Goal: Register for event/course

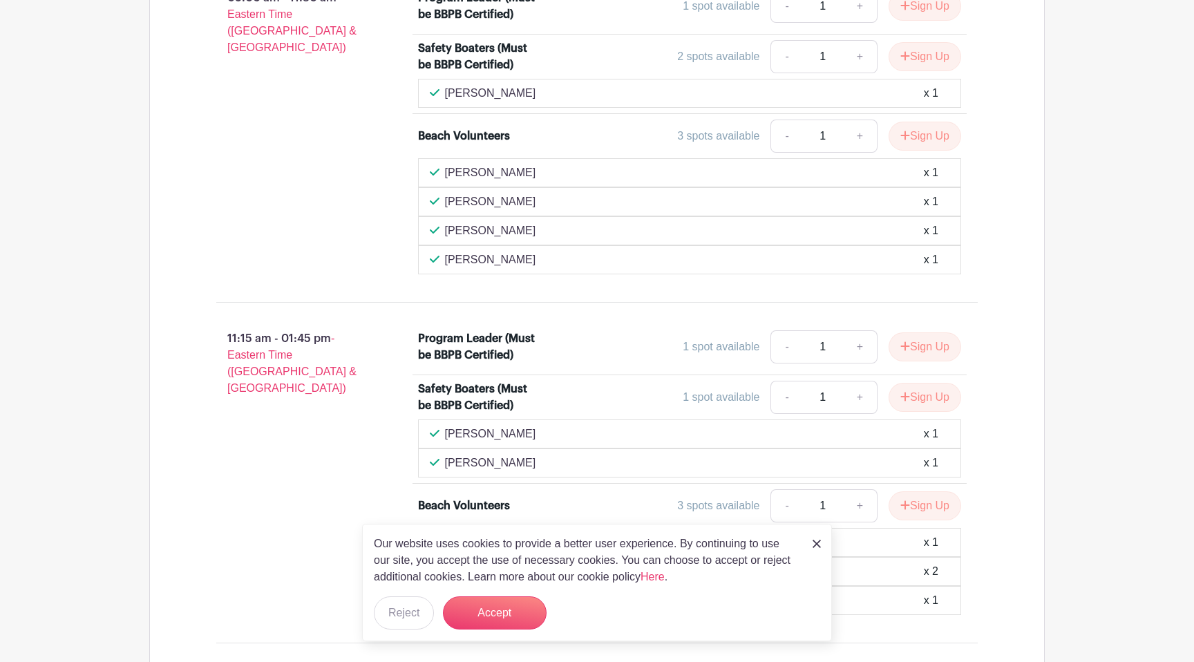
scroll to position [935, 0]
click at [505, 614] on button "Accept" at bounding box center [495, 612] width 104 height 33
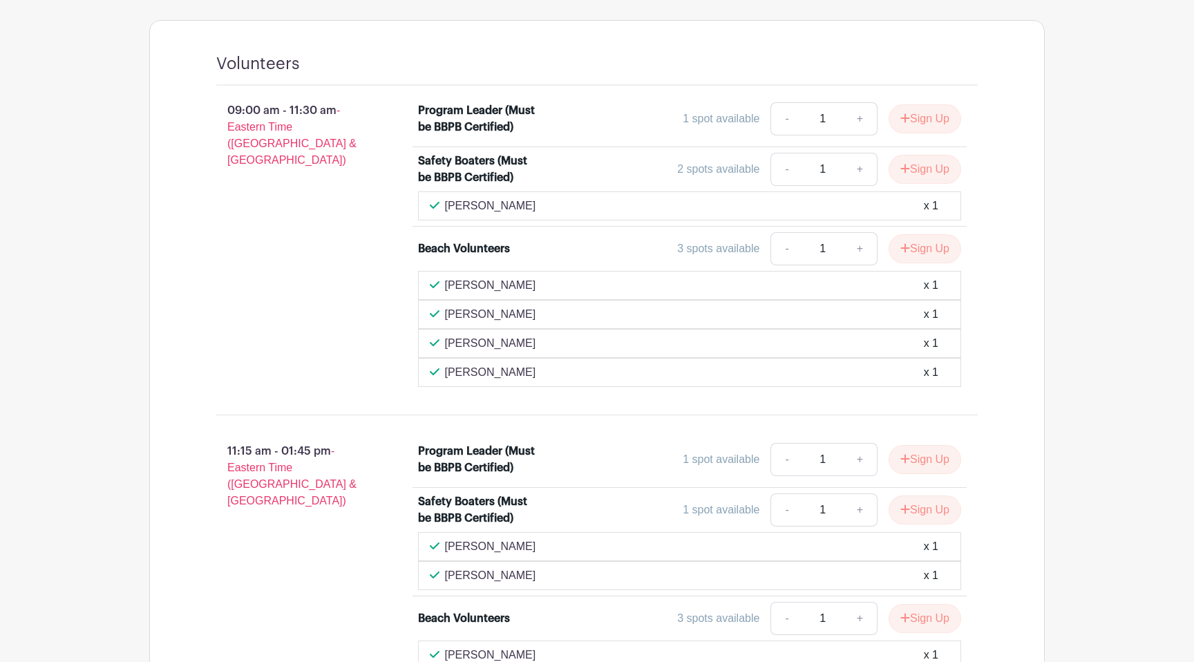
scroll to position [815, 0]
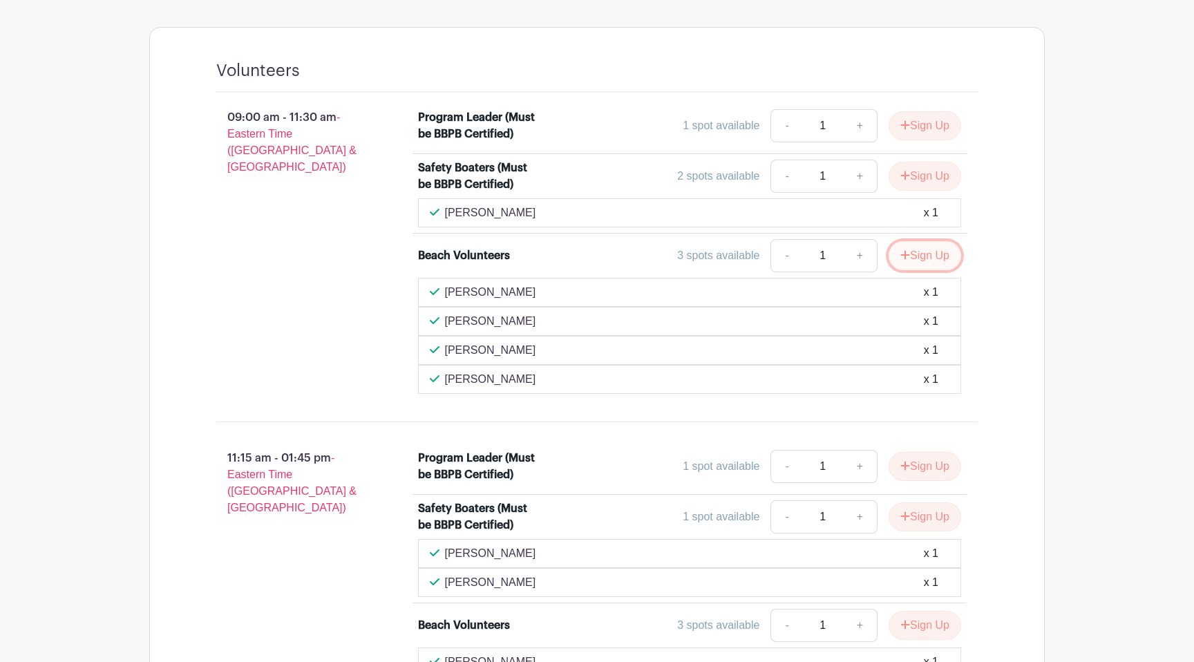
click at [929, 259] on button "Sign Up" at bounding box center [924, 255] width 73 height 29
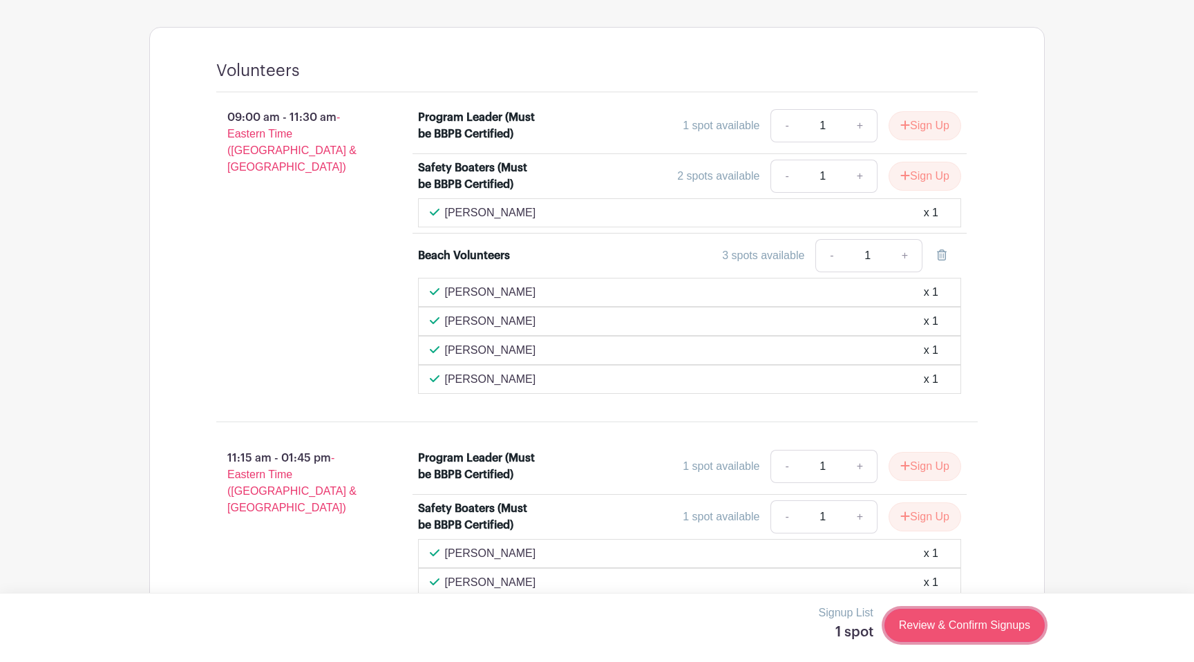
click at [980, 627] on link "Review & Confirm Signups" at bounding box center [964, 625] width 160 height 33
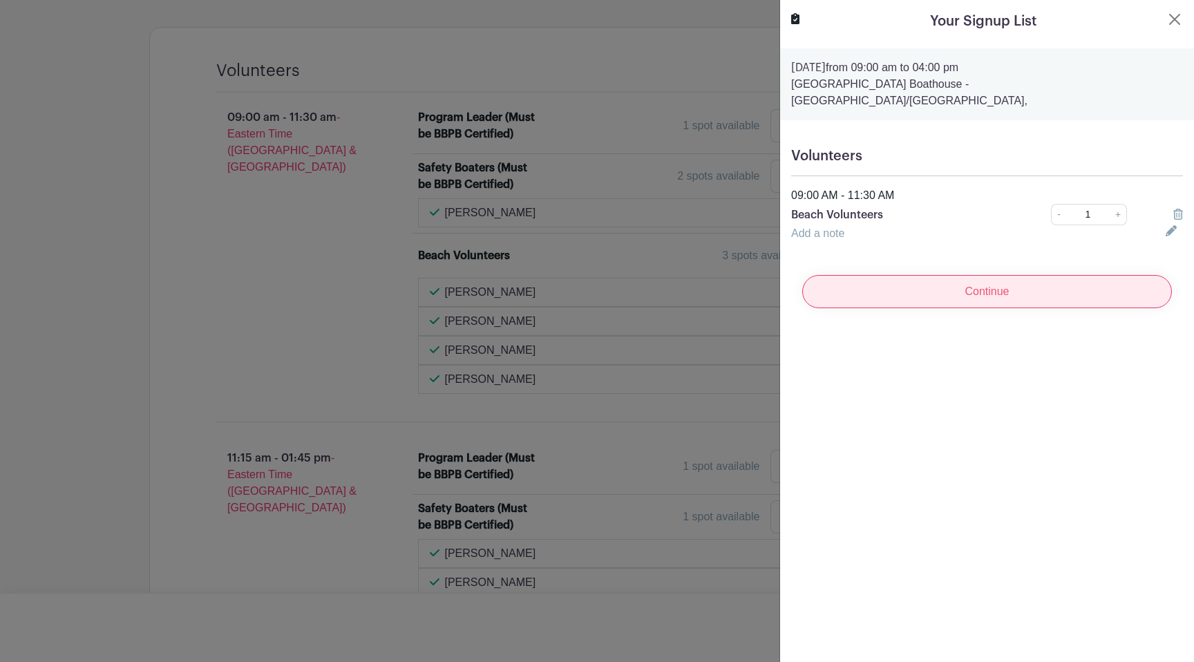
click at [1005, 284] on input "Continue" at bounding box center [987, 291] width 370 height 33
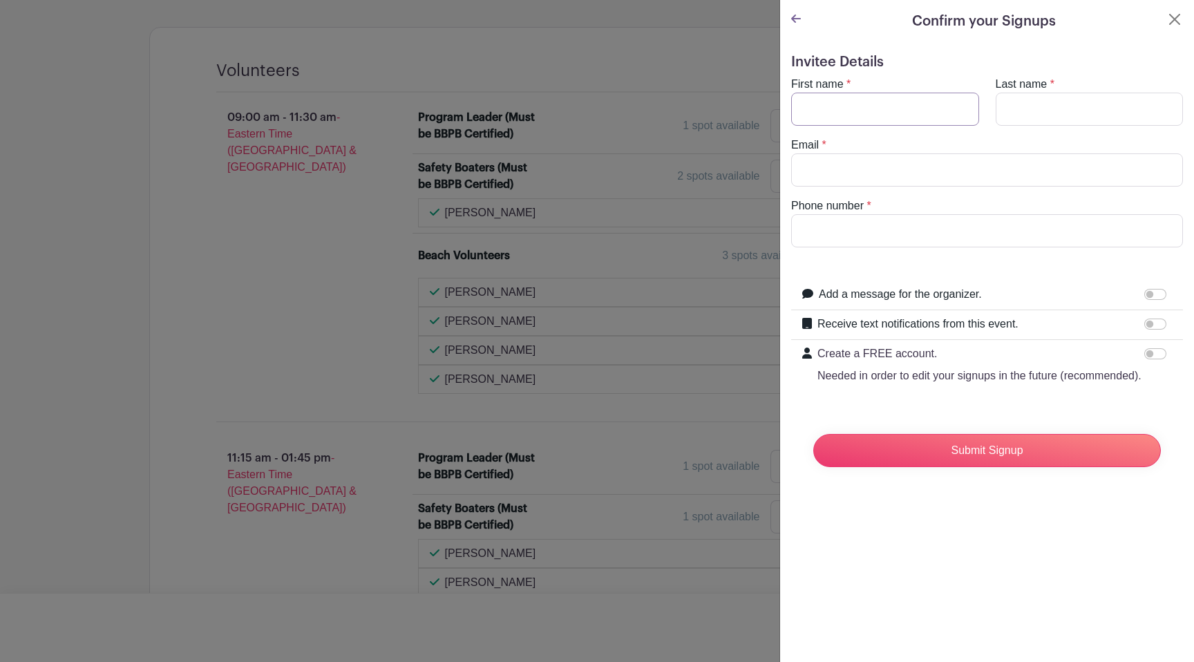
click at [885, 111] on input "First name" at bounding box center [885, 109] width 188 height 33
click at [723, 27] on div at bounding box center [597, 331] width 1194 height 662
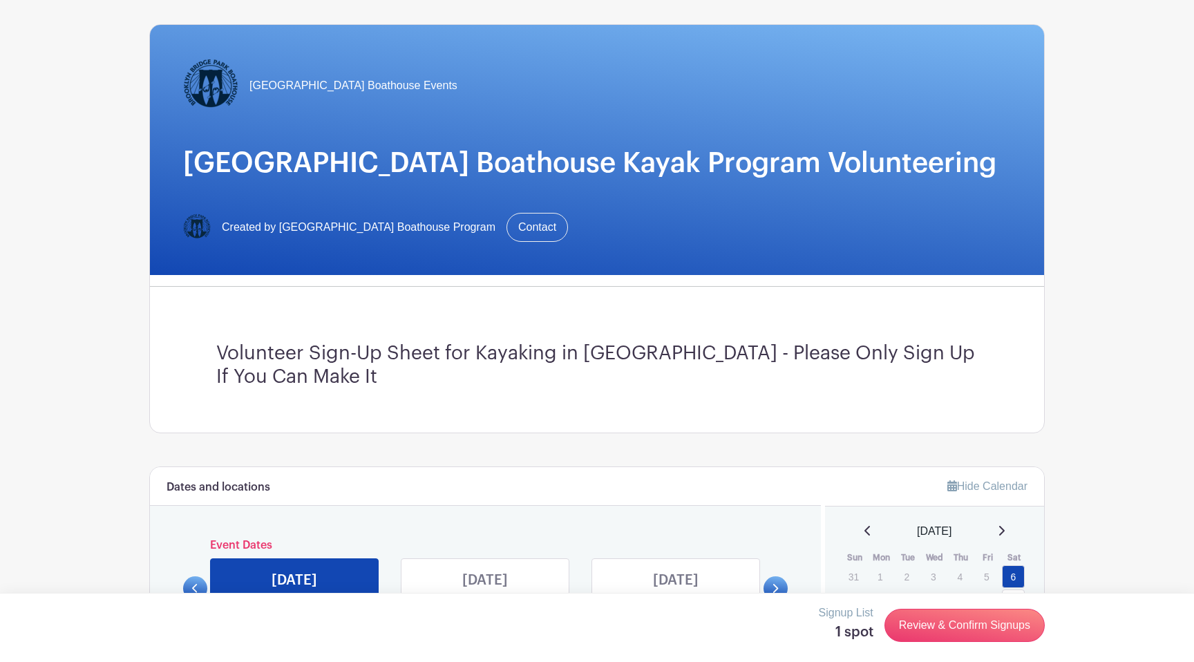
scroll to position [0, 0]
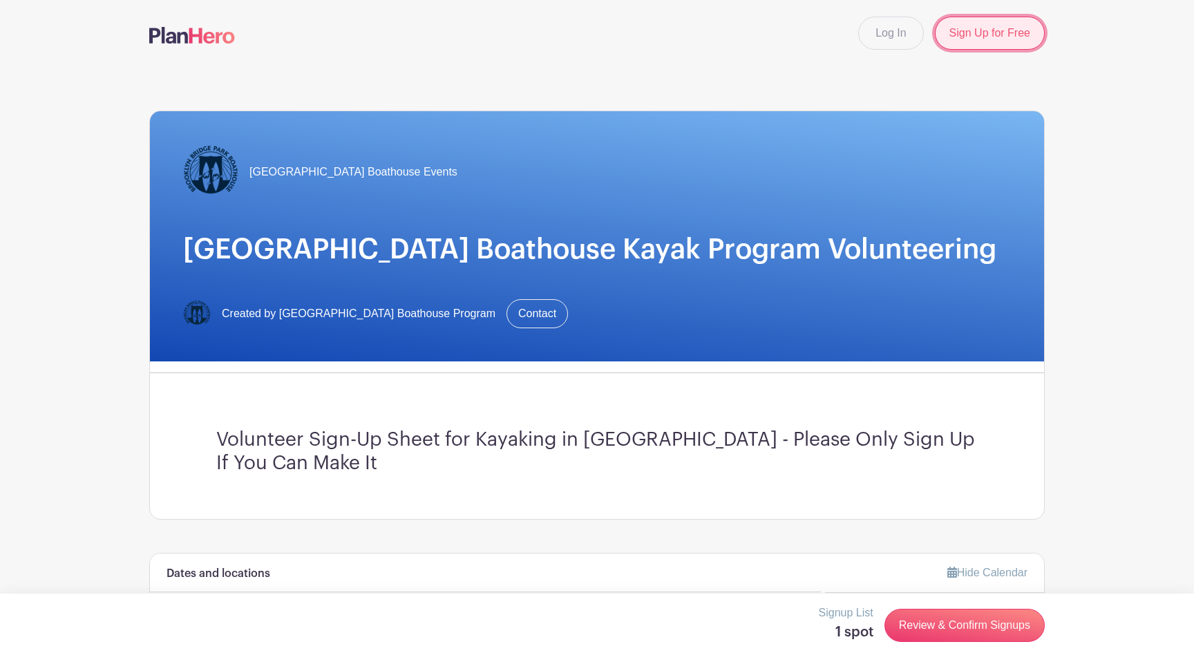
click at [981, 35] on link "Sign Up for Free" at bounding box center [990, 33] width 110 height 33
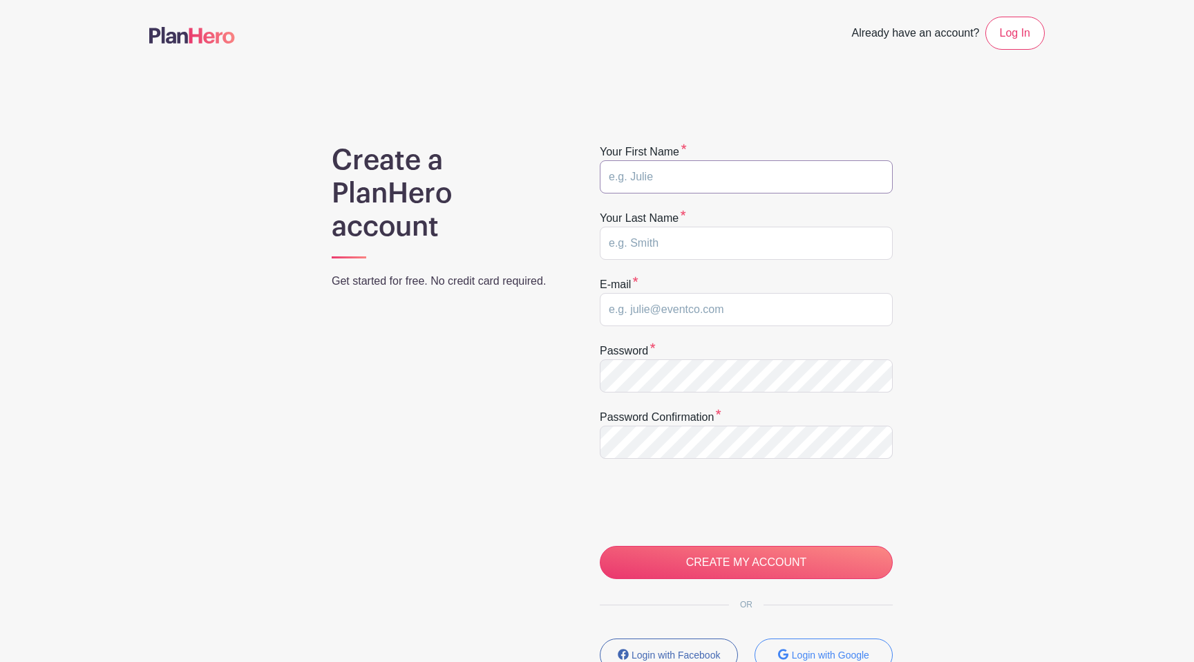
click at [779, 175] on input "text" at bounding box center [746, 176] width 293 height 33
type input "Kai"
type input "Dankel"
click at [788, 312] on input "email" at bounding box center [746, 309] width 293 height 33
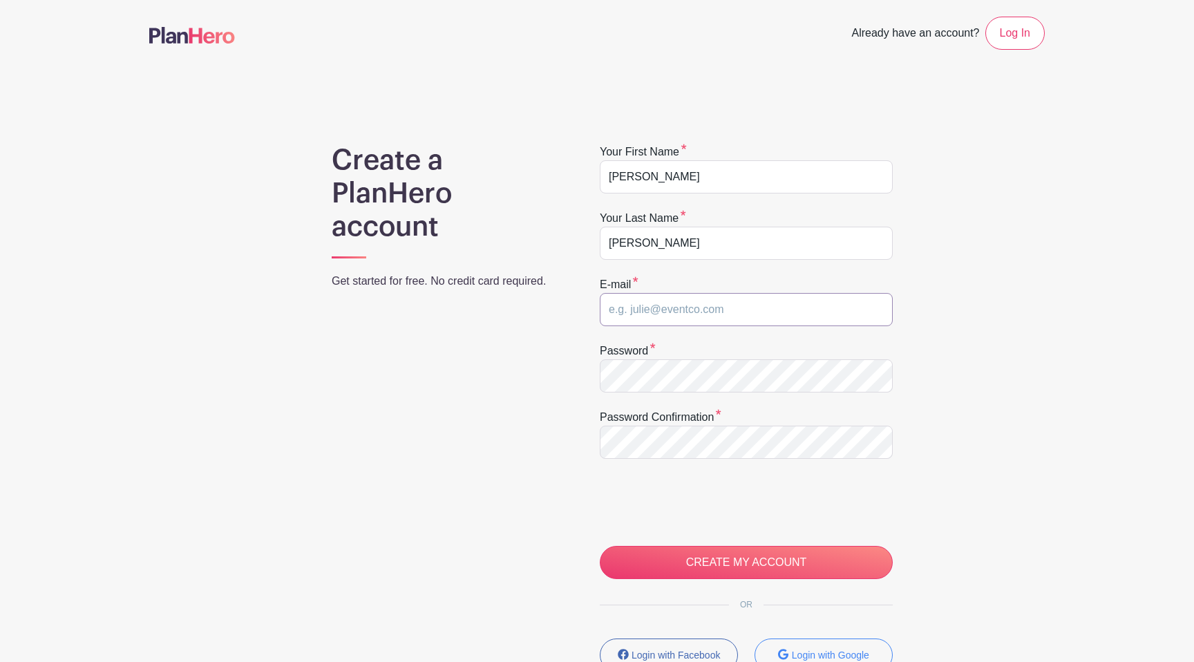
type input "nicky.velour@gmail.com"
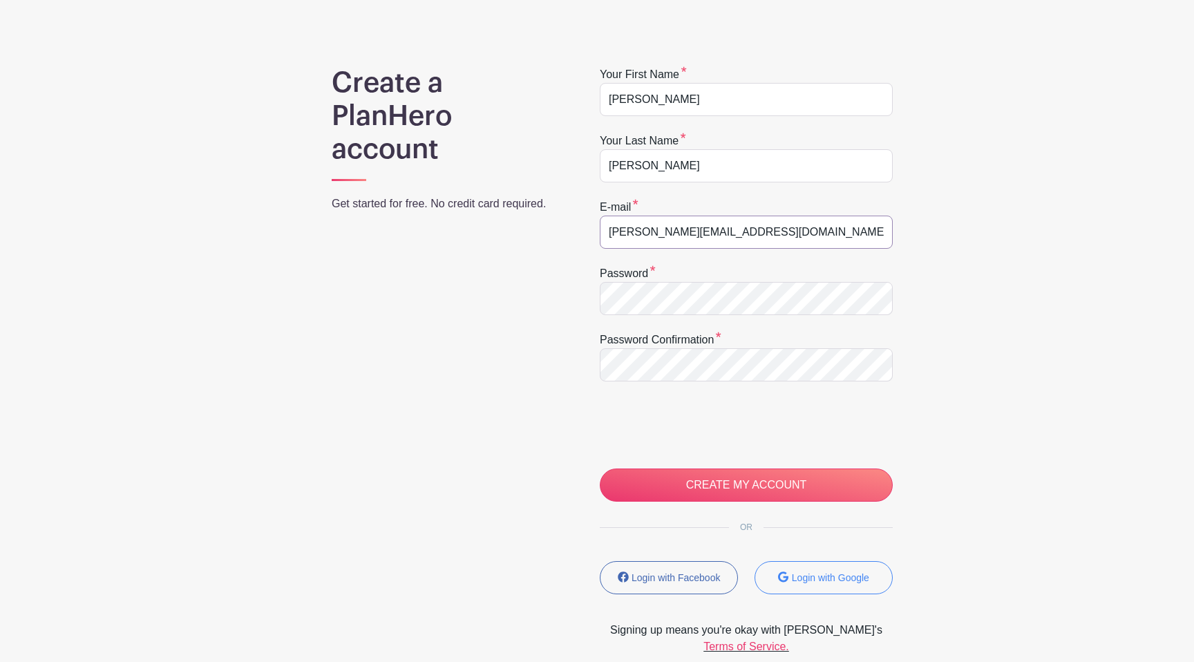
scroll to position [106, 0]
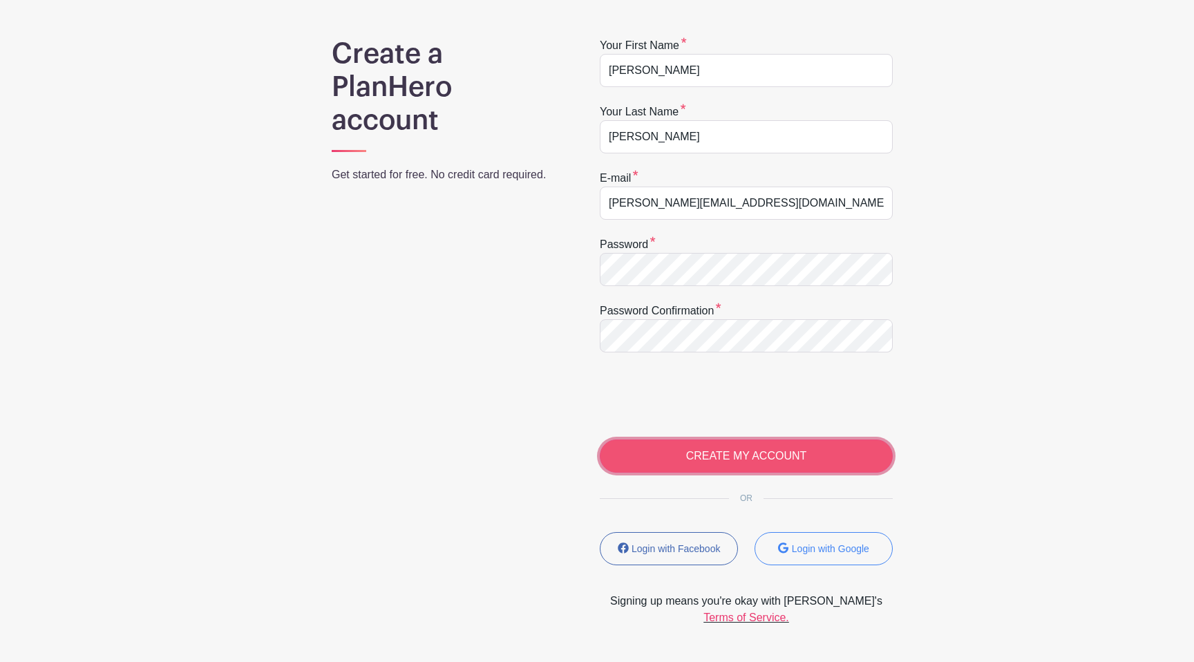
click at [737, 452] on input "CREATE MY ACCOUNT" at bounding box center [746, 455] width 293 height 33
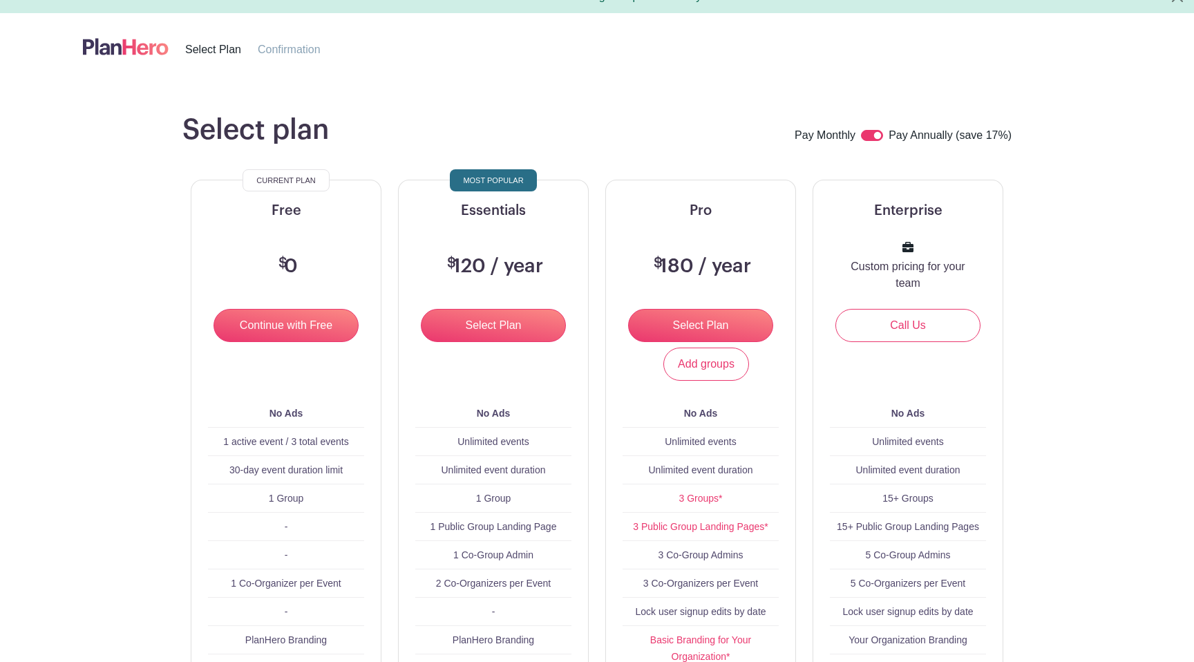
scroll to position [23, 0]
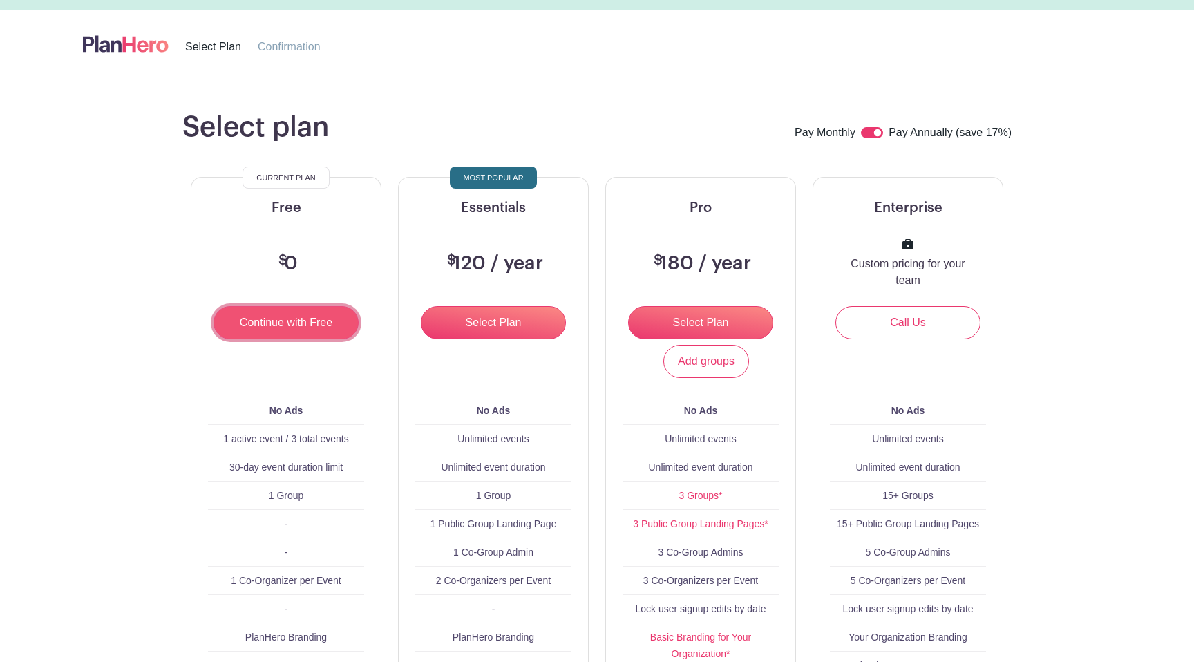
click at [265, 337] on input "Continue with Free" at bounding box center [285, 322] width 145 height 33
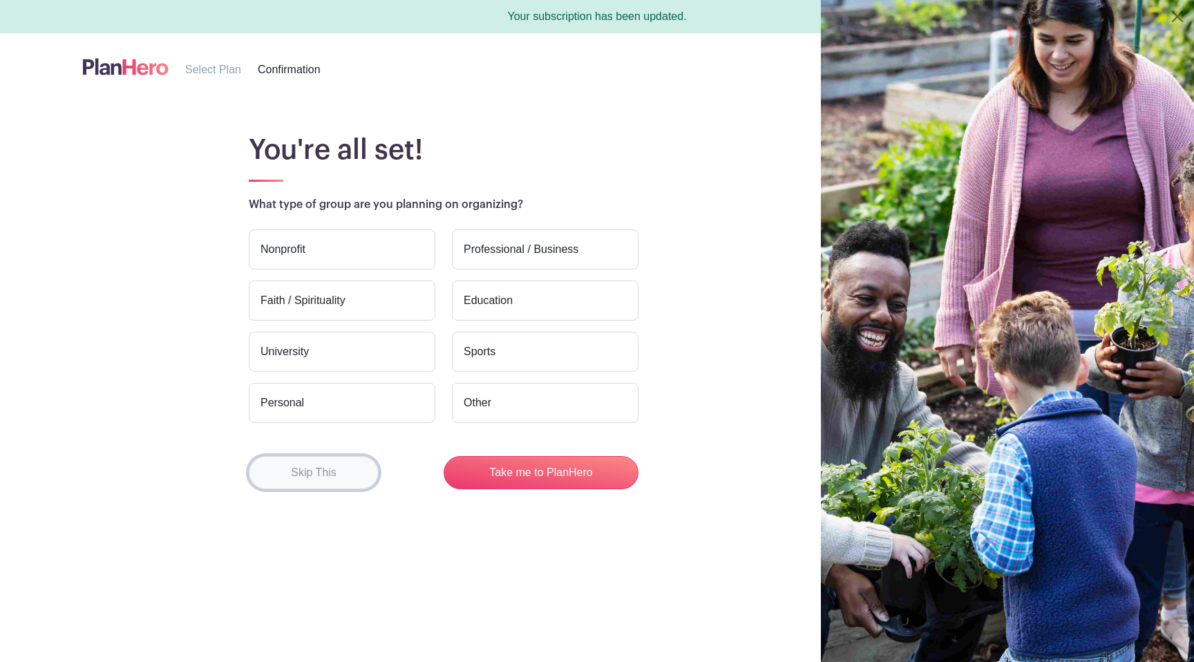
click at [308, 476] on button "Skip This" at bounding box center [314, 472] width 130 height 33
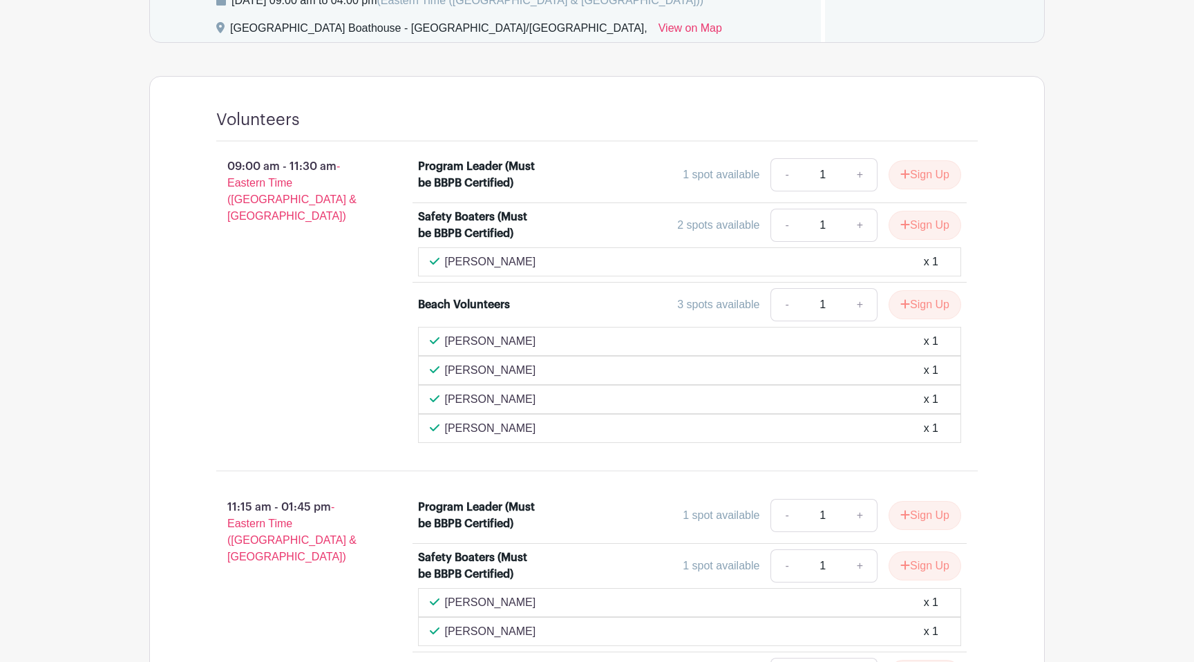
scroll to position [750, 0]
click at [930, 303] on button "Sign Up" at bounding box center [924, 303] width 73 height 29
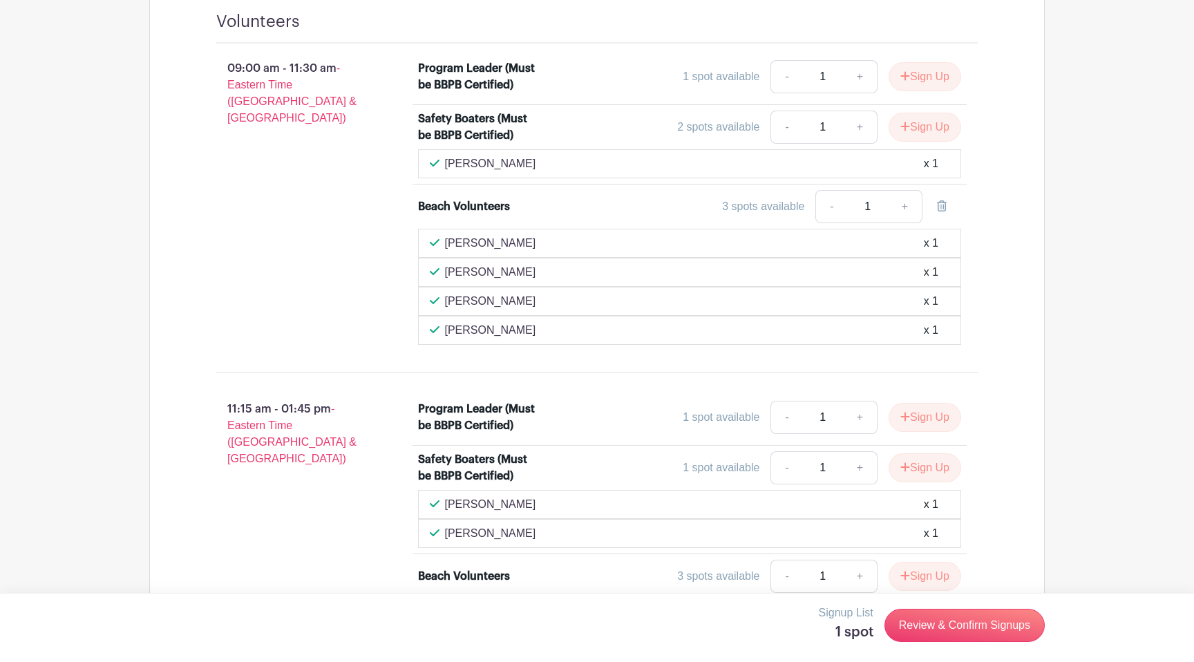
scroll to position [859, 0]
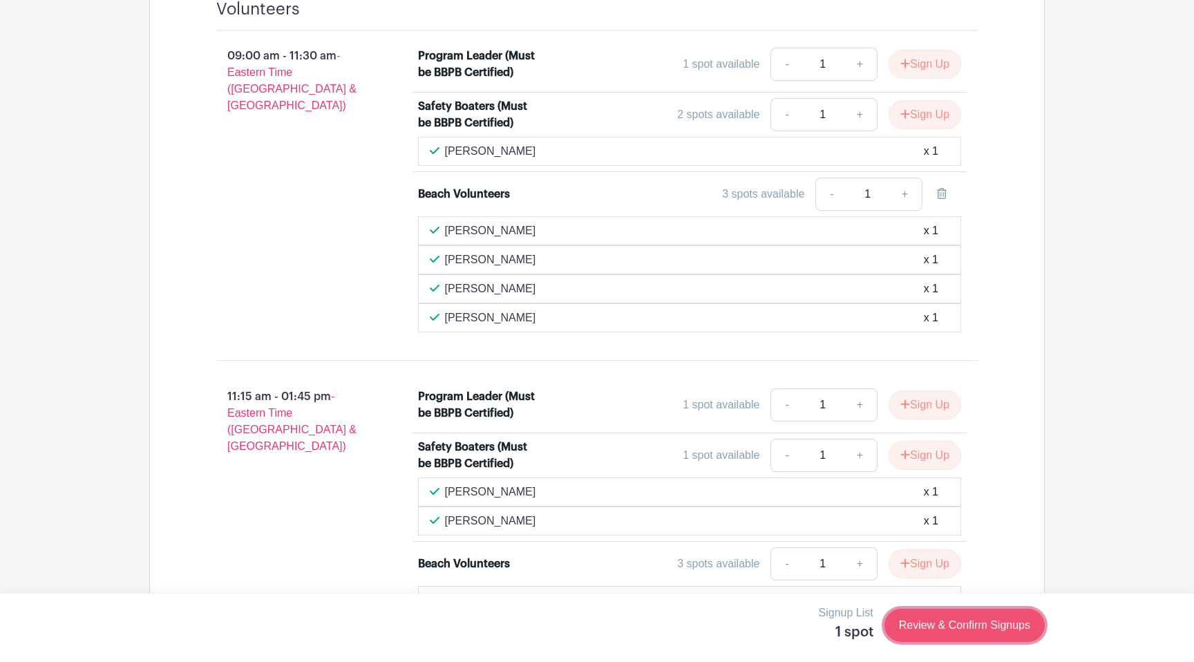
click at [966, 620] on link "Review & Confirm Signups" at bounding box center [964, 625] width 160 height 33
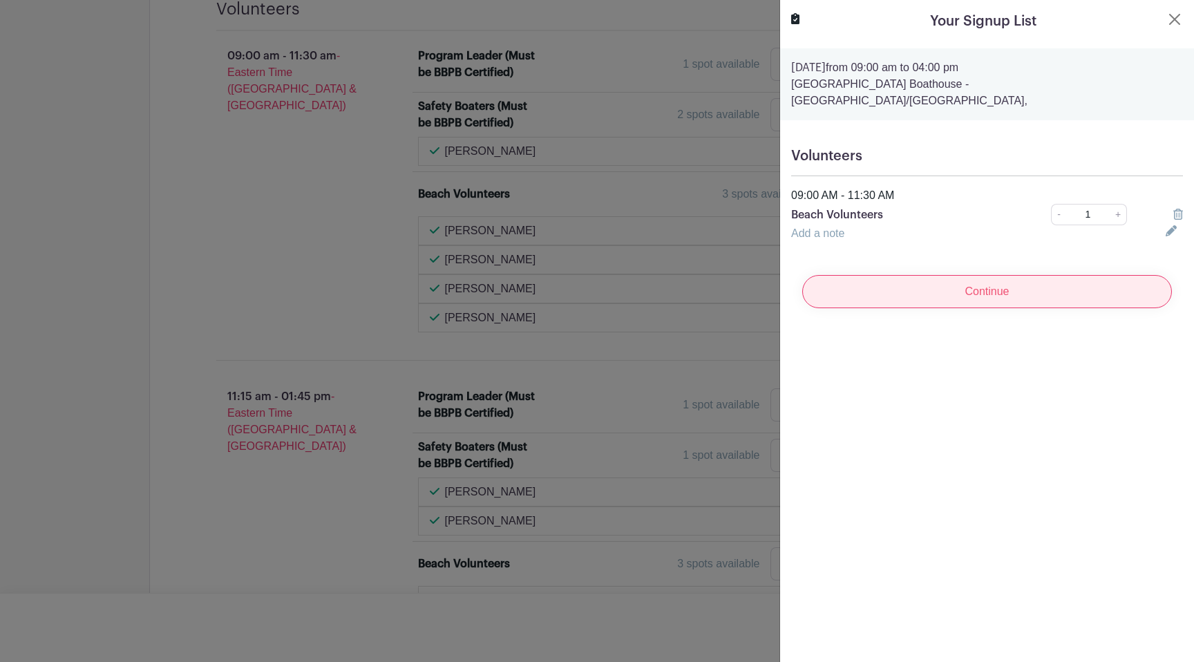
click at [1007, 278] on input "Continue" at bounding box center [987, 291] width 370 height 33
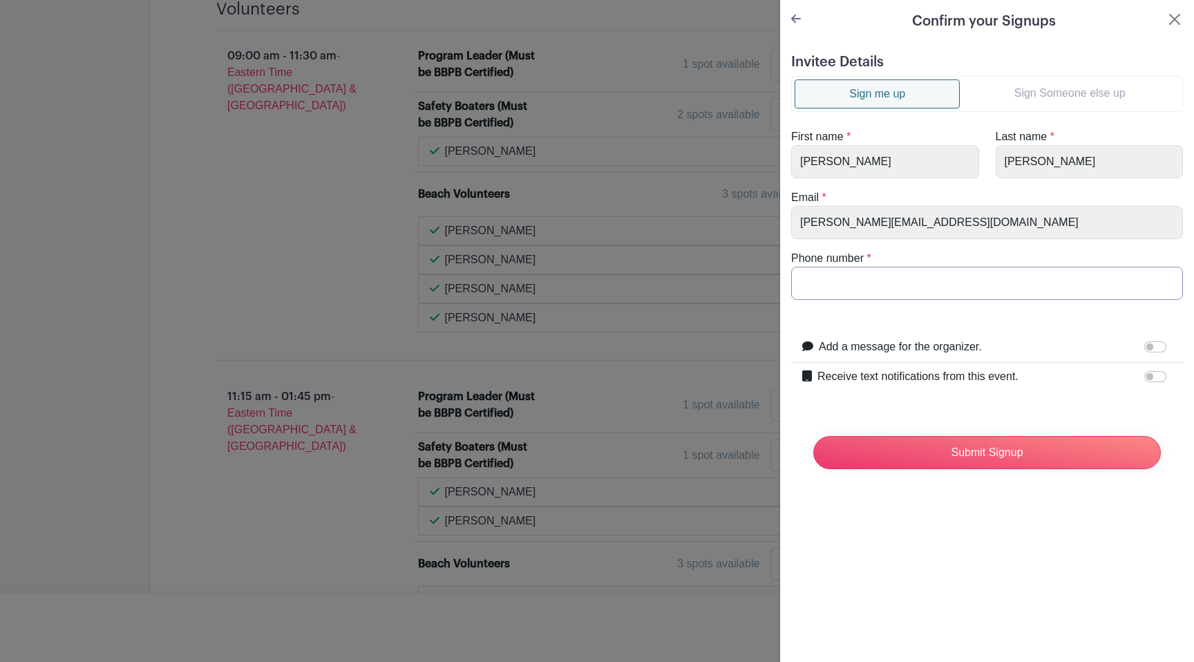
click at [950, 282] on input "Phone number" at bounding box center [987, 283] width 392 height 33
type input "5105415506"
click at [998, 453] on input "Submit Signup" at bounding box center [987, 452] width 348 height 33
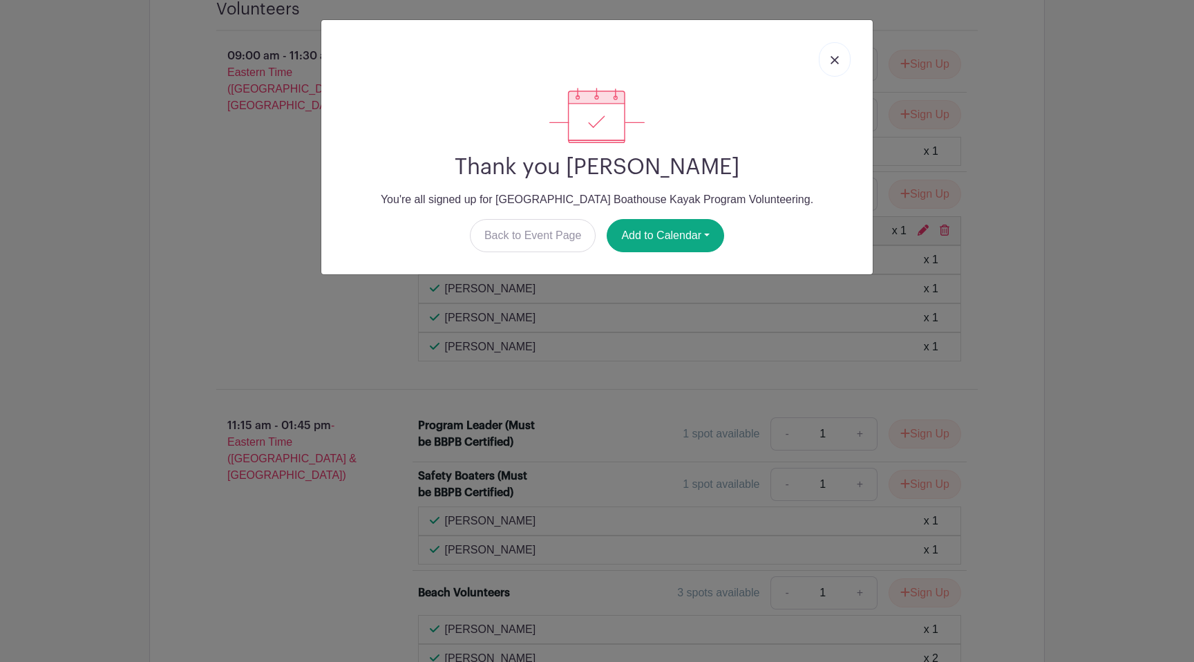
click at [828, 59] on link at bounding box center [835, 59] width 32 height 35
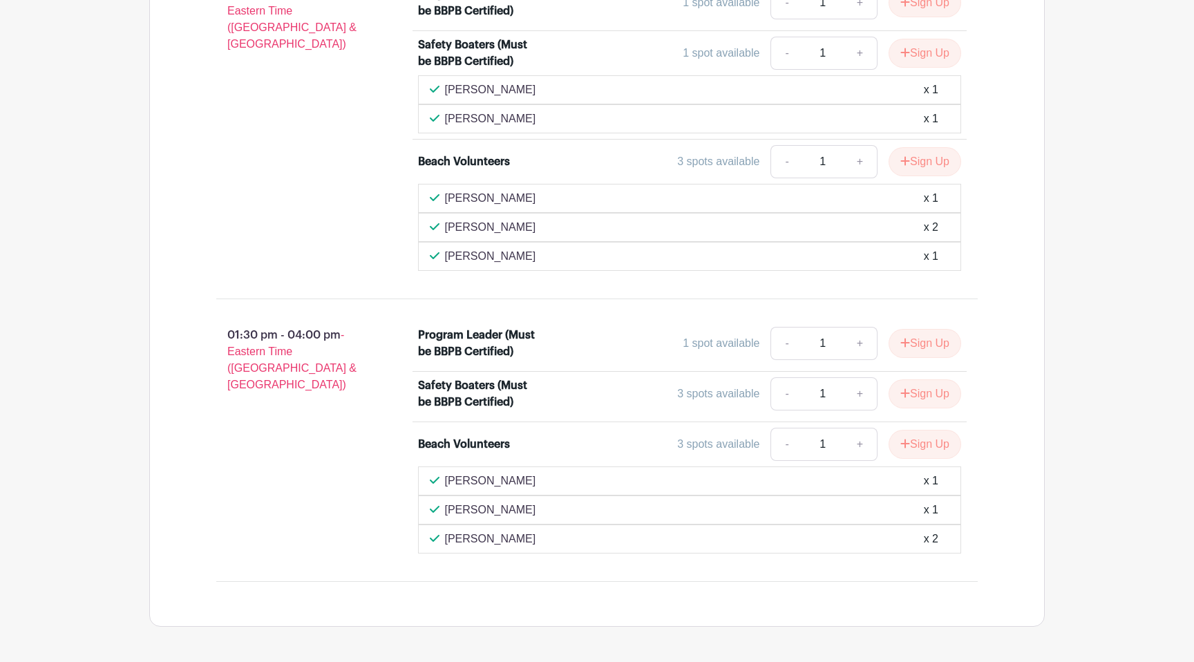
scroll to position [1342, 0]
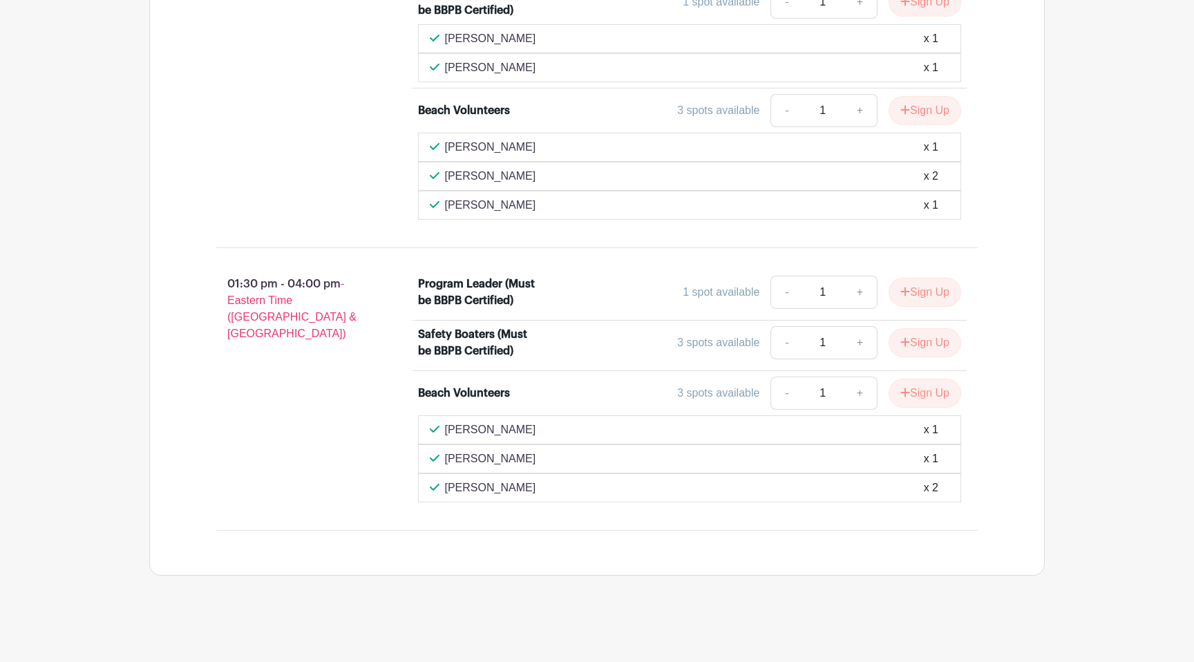
click at [276, 383] on div "01:30 pm - 04:00 pm - Eastern Time (US & Canada)" at bounding box center [295, 389] width 202 height 238
